Goal: Information Seeking & Learning: Learn about a topic

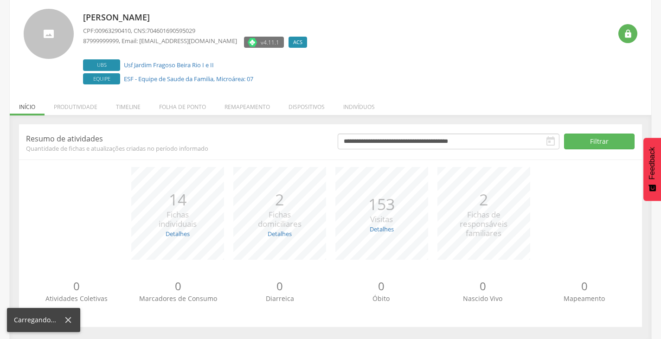
scroll to position [56, 0]
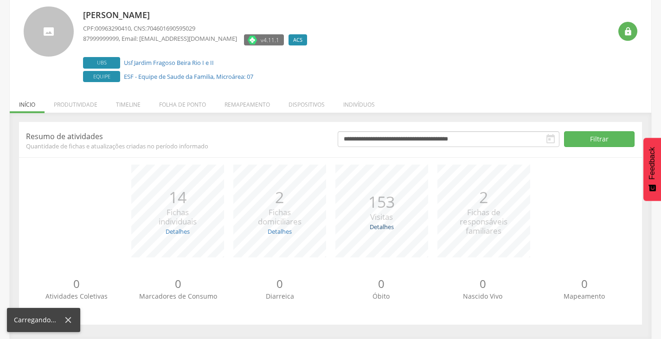
click at [383, 226] on link "Detalhes" at bounding box center [382, 227] width 24 height 8
click at [176, 230] on link "Detalhes" at bounding box center [178, 231] width 24 height 8
click at [269, 233] on link "Detalhes" at bounding box center [280, 231] width 24 height 8
click at [375, 230] on link "Detalhes" at bounding box center [382, 227] width 24 height 8
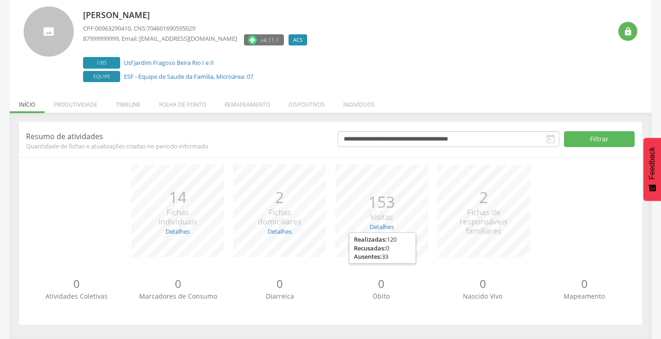
drag, startPoint x: 41, startPoint y: 231, endPoint x: 71, endPoint y: 218, distance: 32.4
click at [42, 231] on div "*** 14 Fichas individuais Detalhes Novas: 4 Atualizadas: 10 *** 2 Fichas domici…" at bounding box center [330, 216] width 609 height 102
click at [72, 97] on li "Produtividade" at bounding box center [76, 102] width 62 height 22
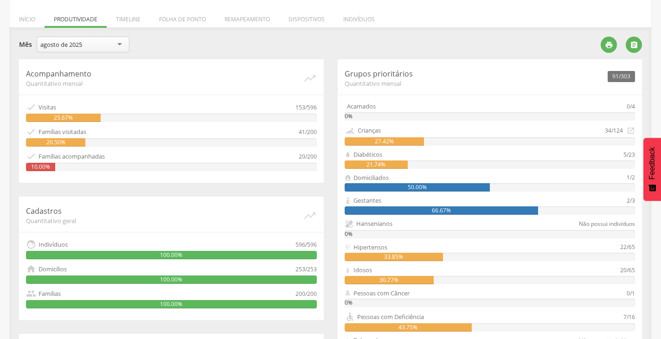
scroll to position [0, 0]
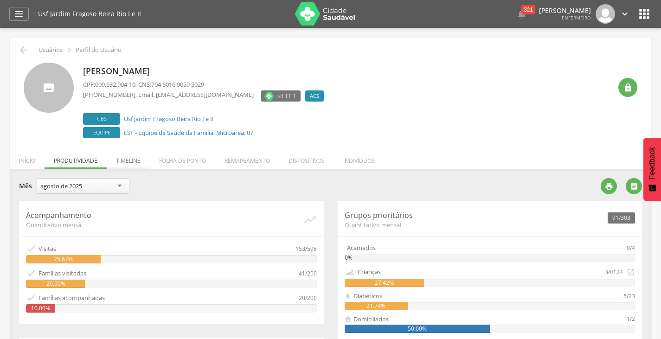
click at [124, 157] on li "Timeline" at bounding box center [128, 158] width 43 height 22
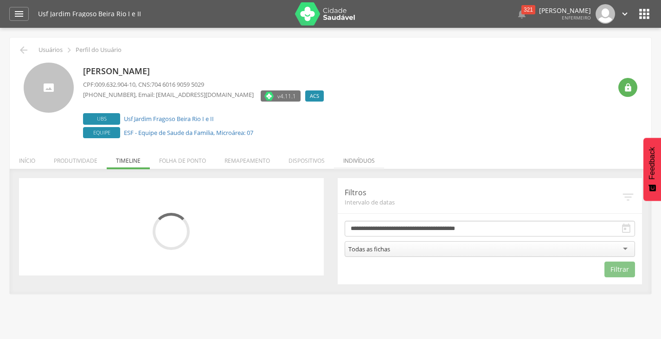
click at [336, 161] on li "Indivíduos" at bounding box center [359, 158] width 50 height 22
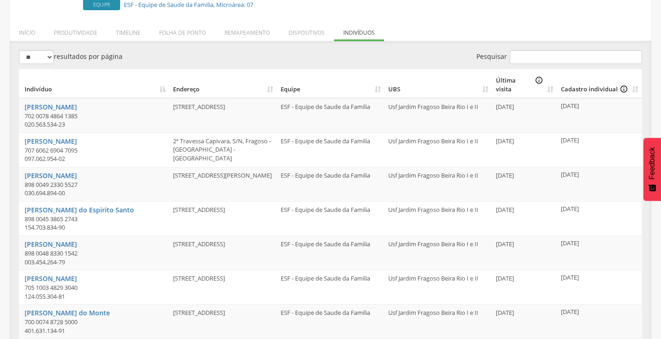
scroll to position [121, 0]
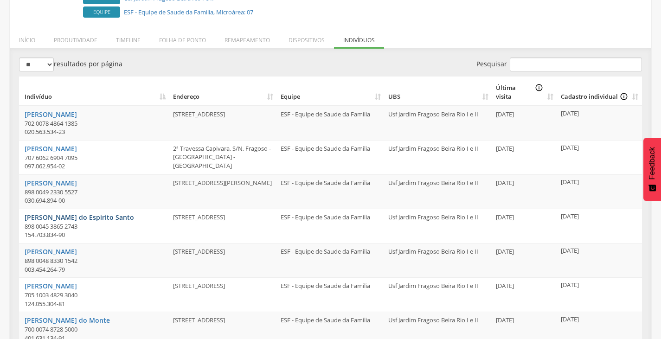
click at [92, 213] on link "Adriele Maria Barros do Espirito Santo" at bounding box center [79, 217] width 109 height 9
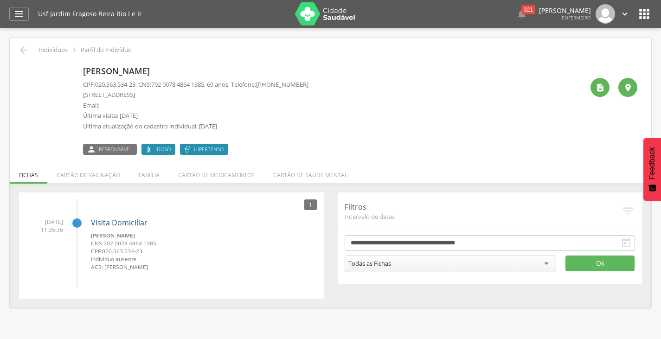
click at [110, 222] on link "Visita Domiciliar" at bounding box center [119, 222] width 57 height 10
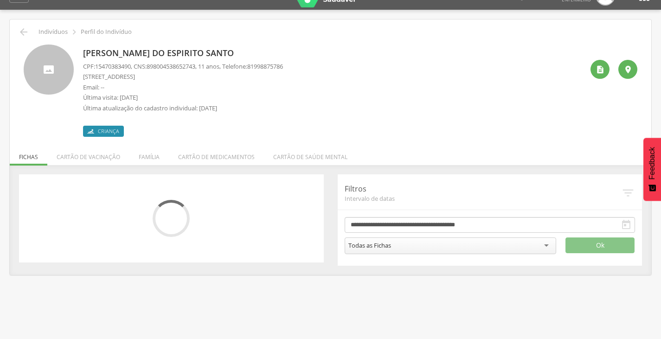
scroll to position [28, 0]
